Goal: Use online tool/utility: Utilize a website feature to perform a specific function

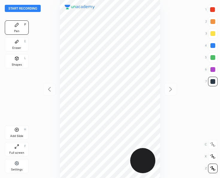
scroll to position [178, 124]
click at [14, 7] on button "Start recording" at bounding box center [23, 8] width 36 height 7
click at [22, 8] on button "End recording" at bounding box center [21, 8] width 33 height 7
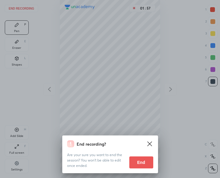
click at [148, 167] on button "End" at bounding box center [141, 162] width 24 height 12
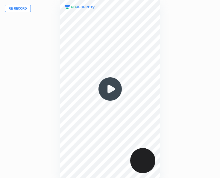
click at [17, 9] on button "Re-record" at bounding box center [18, 8] width 26 height 7
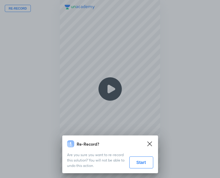
click at [144, 159] on button "Start" at bounding box center [141, 162] width 24 height 12
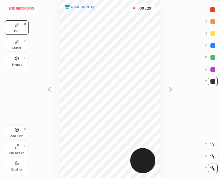
click at [57, 46] on div "00 : 20" at bounding box center [110, 89] width 124 height 178
click at [215, 7] on div at bounding box center [213, 10] width 10 height 10
click at [13, 9] on button "End recording" at bounding box center [21, 8] width 33 height 7
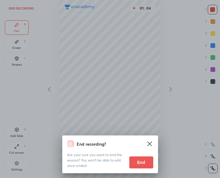
click at [145, 163] on button "End" at bounding box center [141, 162] width 24 height 12
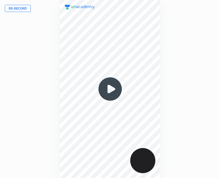
click at [47, 51] on div "Re-record 00 : 00" at bounding box center [110, 89] width 220 height 178
